Goal: Find specific page/section: Find specific page/section

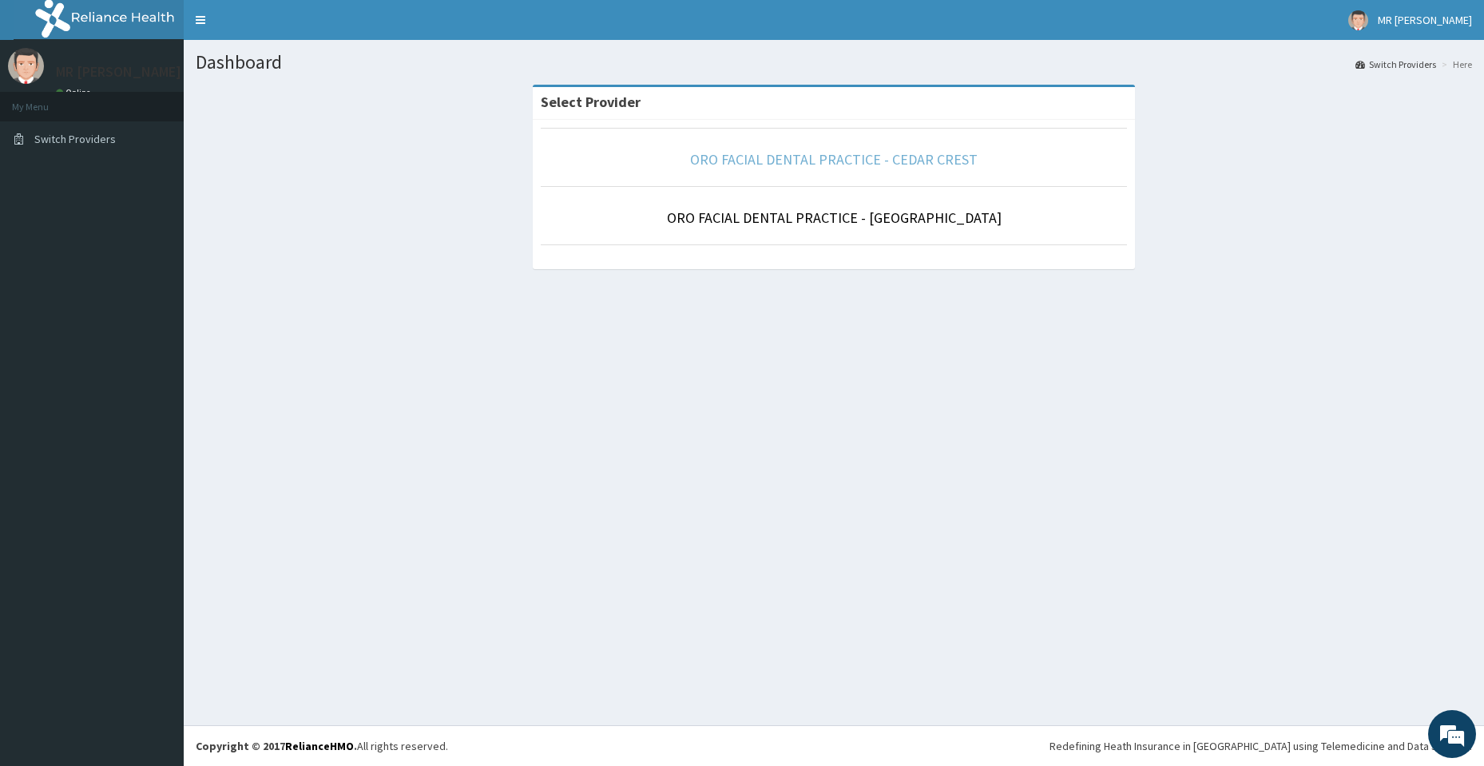
click at [749, 161] on link "ORO FACIAL DENTAL PRACTICE - CEDAR CREST" at bounding box center [834, 159] width 288 height 18
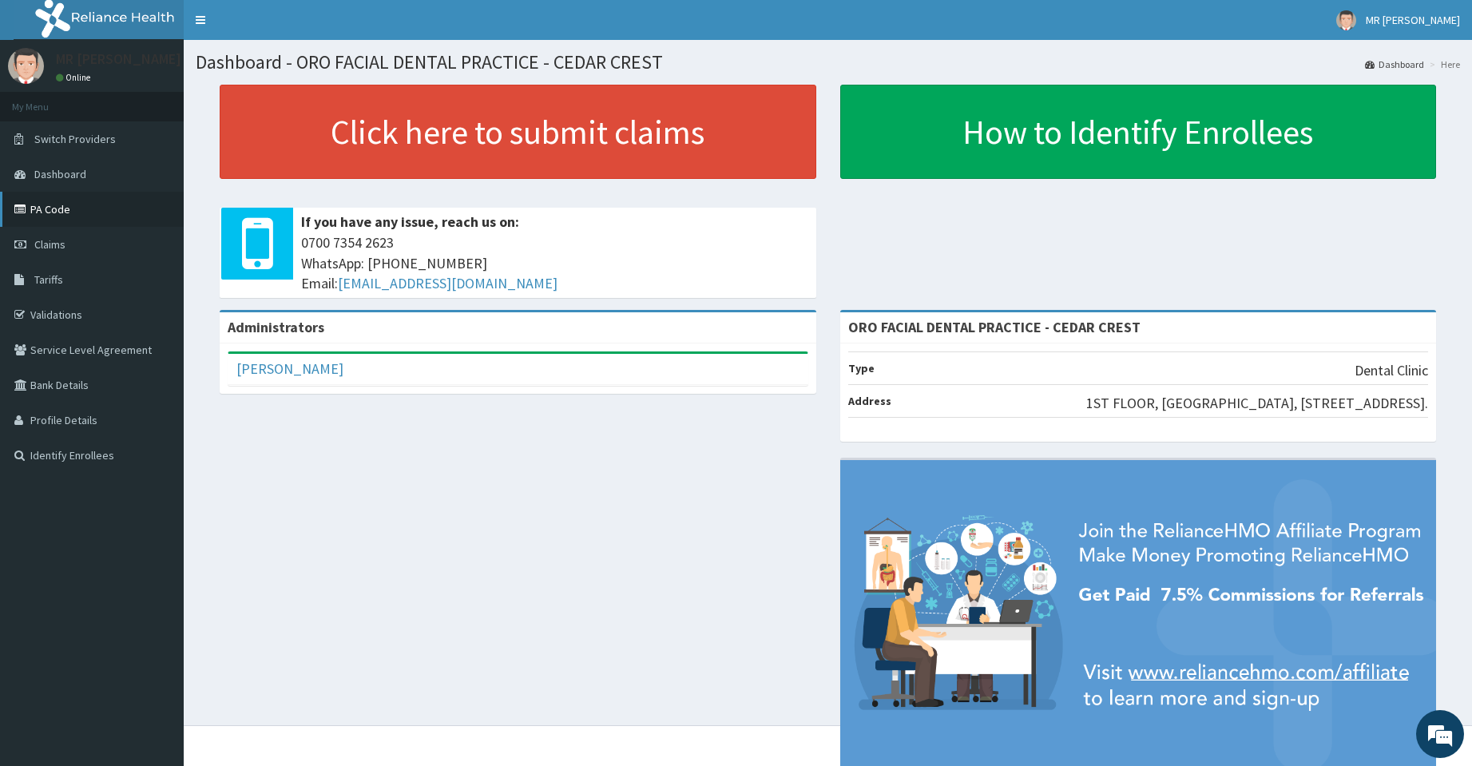
click at [57, 209] on link "PA Code" at bounding box center [92, 209] width 184 height 35
